Goal: Task Accomplishment & Management: Use online tool/utility

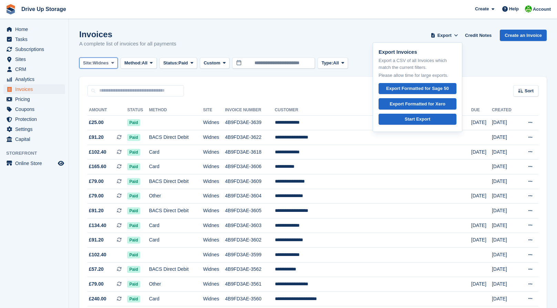
click at [109, 63] on span "Widnes" at bounding box center [101, 63] width 16 height 7
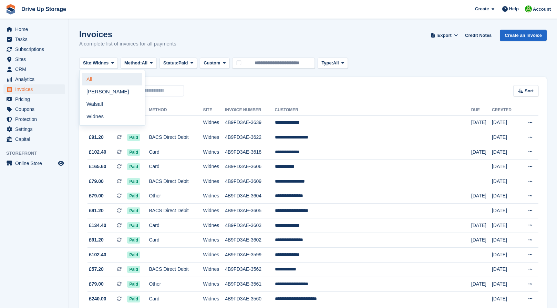
click at [89, 76] on link "All" at bounding box center [112, 79] width 60 height 12
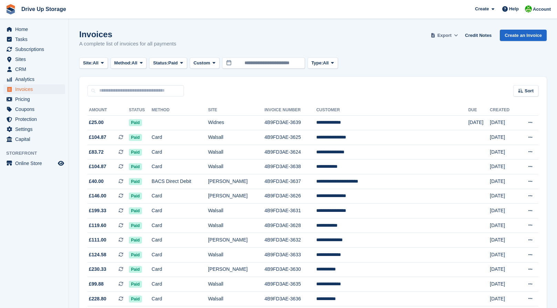
click at [452, 35] on span "Export" at bounding box center [445, 35] width 14 height 7
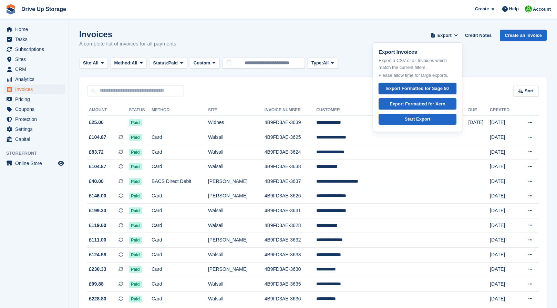
click at [425, 89] on div "Export Formatted for Sage 50" at bounding box center [417, 88] width 63 height 7
click at [102, 66] on button "Site: All" at bounding box center [93, 63] width 29 height 11
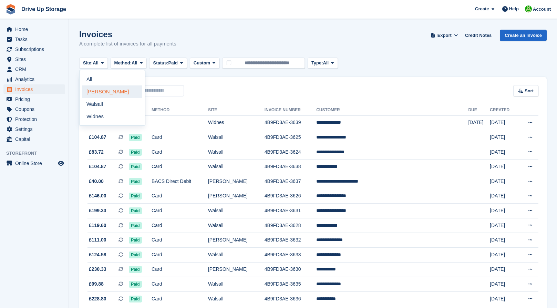
click at [99, 92] on link "[PERSON_NAME]" at bounding box center [112, 91] width 60 height 12
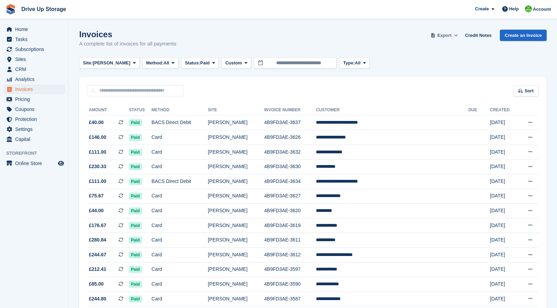
click at [448, 35] on span "Export" at bounding box center [445, 35] width 14 height 7
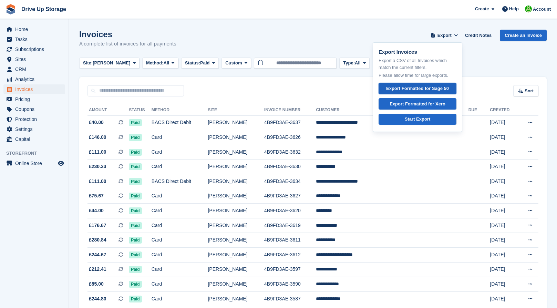
click at [405, 88] on div "Export Formatted for Sage 50" at bounding box center [417, 88] width 63 height 7
